Goal: Task Accomplishment & Management: Complete application form

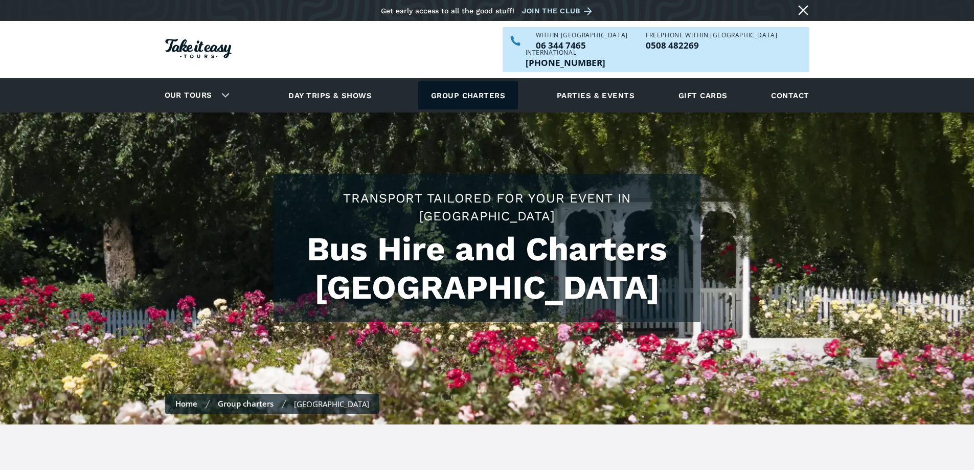
click at [480, 81] on link "Group charters" at bounding box center [468, 95] width 100 height 28
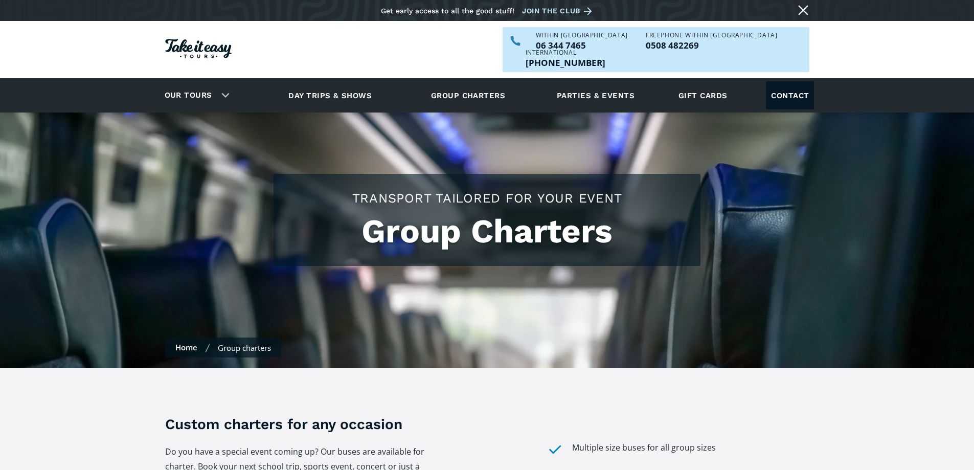
click at [783, 82] on link "Contact" at bounding box center [790, 95] width 48 height 28
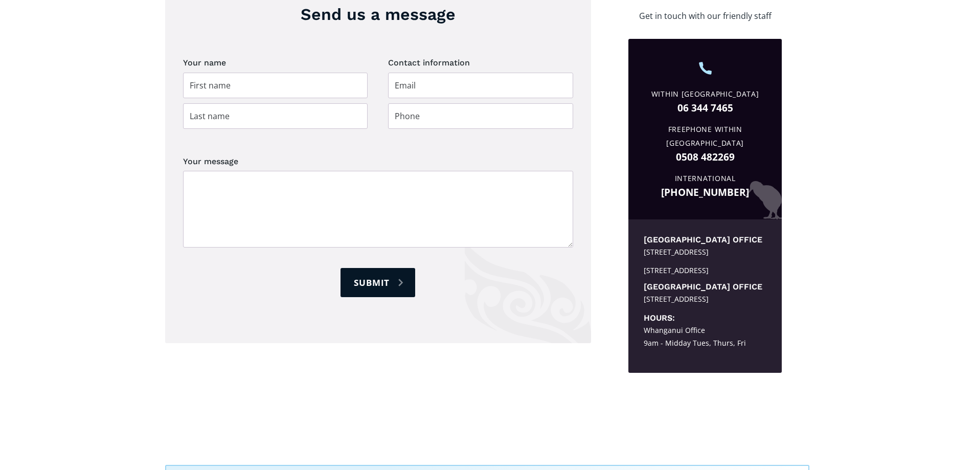
scroll to position [377, 0]
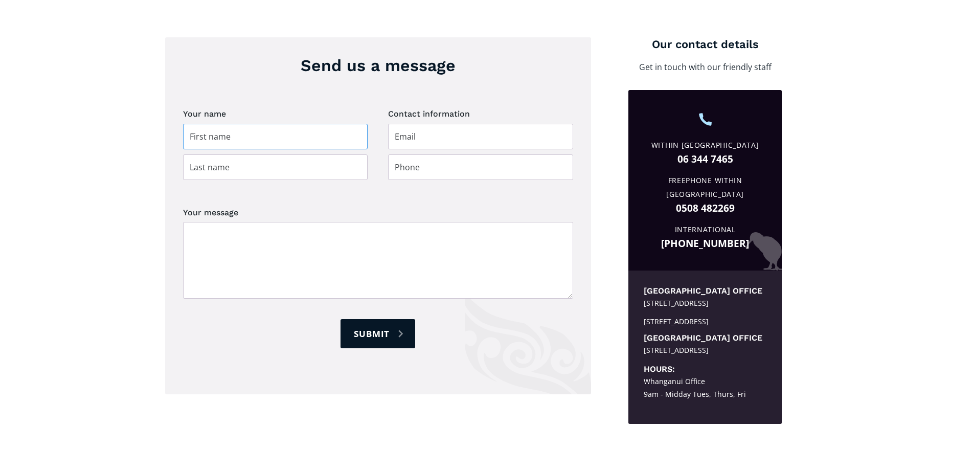
click at [296, 124] on input "Contact page" at bounding box center [275, 137] width 185 height 26
type input "Kelly"
type input "Cruickshank"
type input "kelly.cruickshank@nztravelbrokers.co.nz"
type input "021767297"
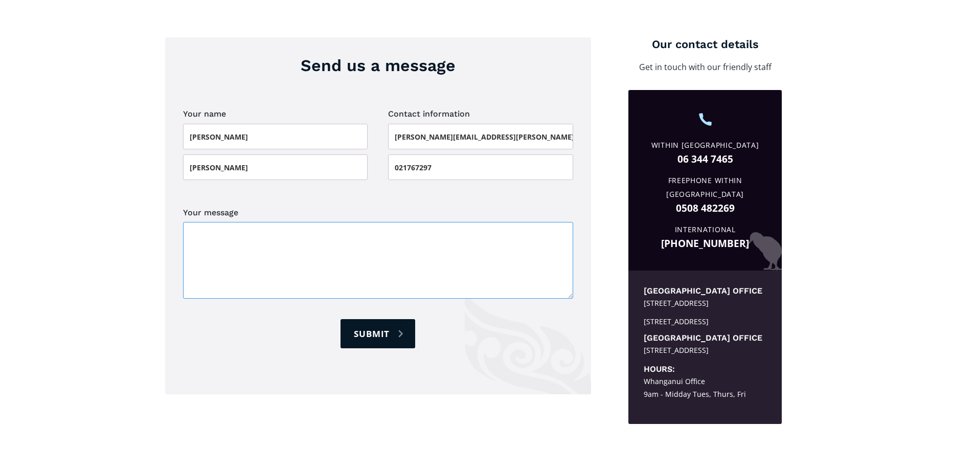
click at [297, 222] on textarea "Your message" at bounding box center [378, 260] width 390 height 77
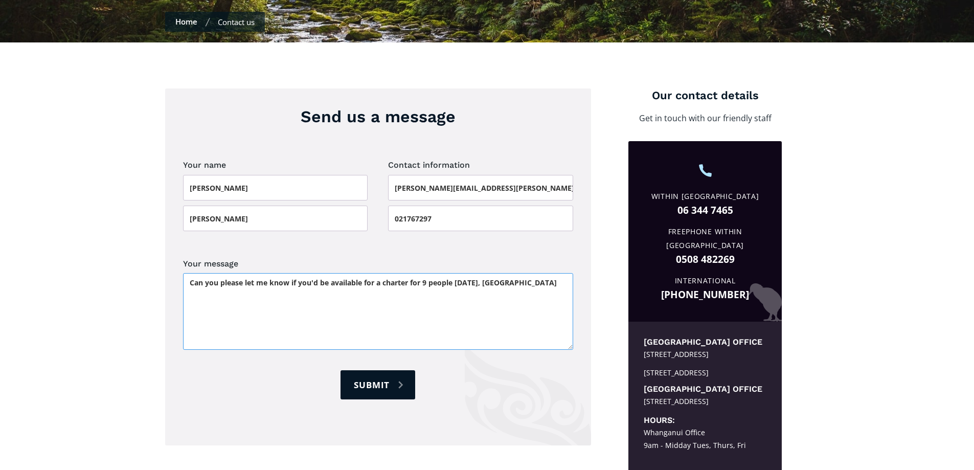
click at [552, 273] on textarea "Can you please let me know if you'd be available for a charter for 9 people 01 …" at bounding box center [378, 311] width 390 height 77
click at [311, 274] on textarea "Can you please let me know if you'd be available for a charter for 9 people 01 …" at bounding box center [378, 311] width 390 height 77
type textarea "Can you please let me know if you'd be available for a charter for 9 people 01 …"
click at [360, 370] on input "Submit" at bounding box center [378, 384] width 75 height 29
type input "Please wait..."
